Goal: Navigation & Orientation: Find specific page/section

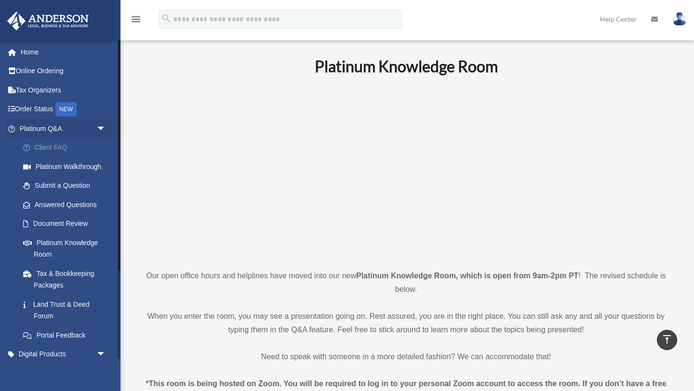
scroll to position [309, 0]
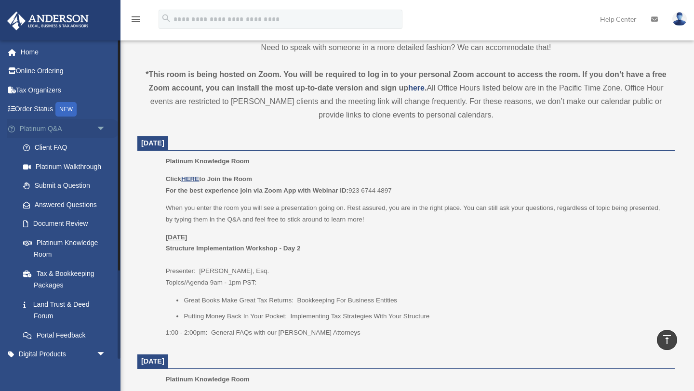
click at [100, 128] on span "arrow_drop_down" at bounding box center [105, 129] width 19 height 20
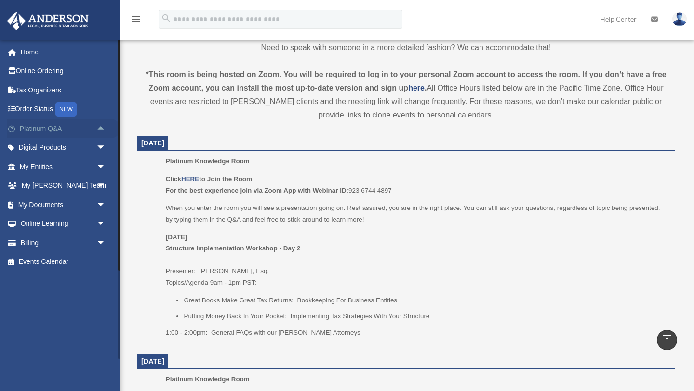
click at [98, 129] on span "arrow_drop_up" at bounding box center [105, 129] width 19 height 20
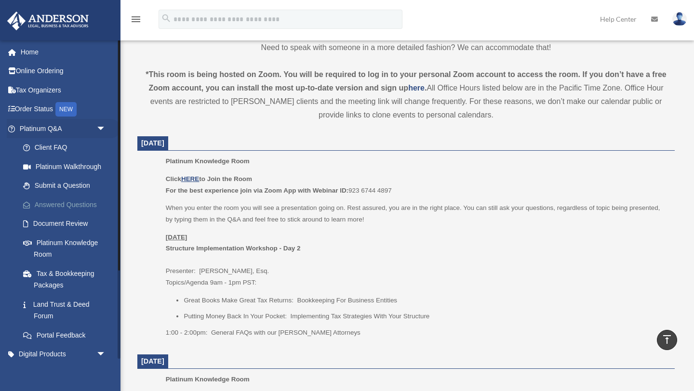
click at [71, 207] on link "Answered Questions" at bounding box center [66, 204] width 107 height 19
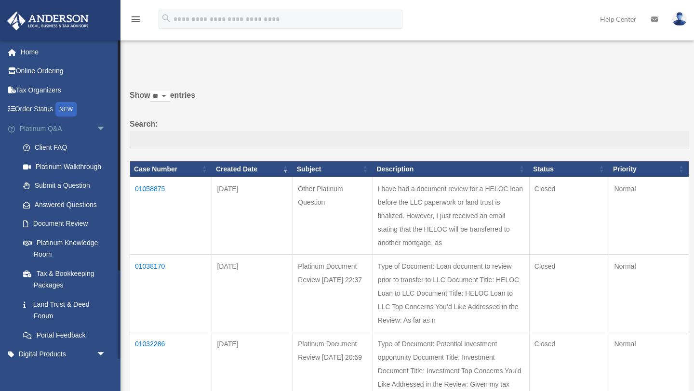
click at [98, 128] on span "arrow_drop_down" at bounding box center [105, 129] width 19 height 20
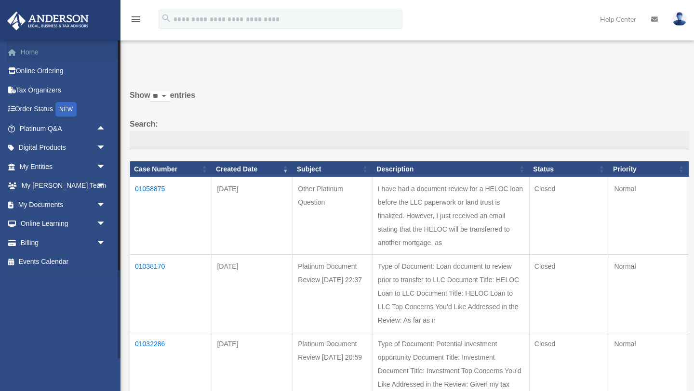
click at [37, 53] on link "Home" at bounding box center [64, 51] width 114 height 19
